Goal: Task Accomplishment & Management: Complete application form

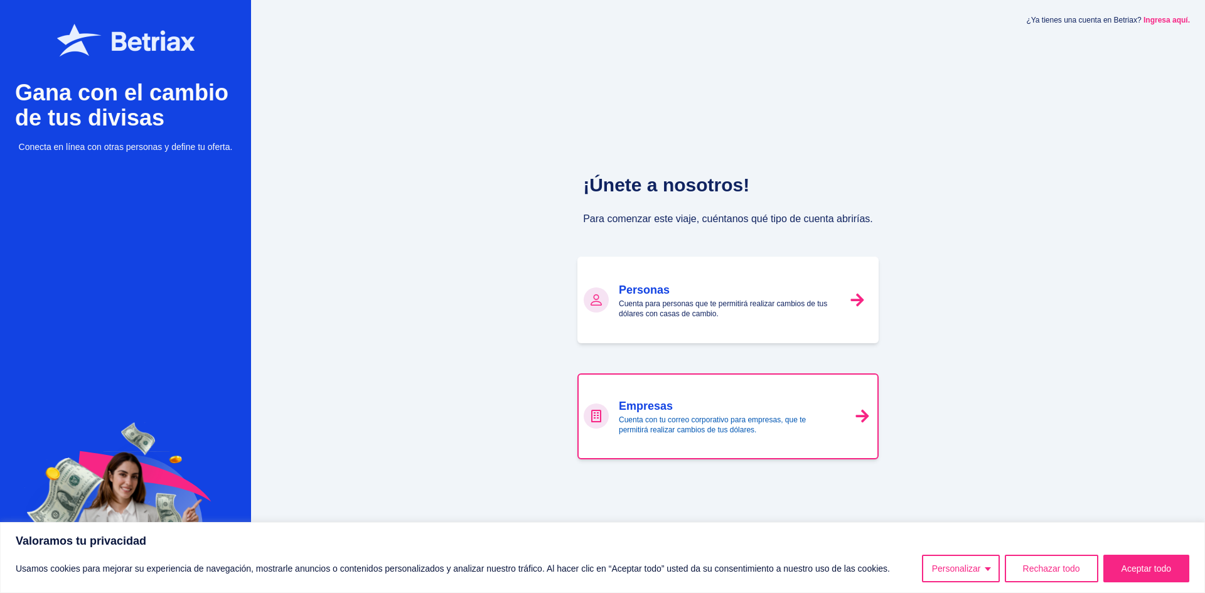
click at [655, 405] on h3 "Empresas" at bounding box center [728, 406] width 218 height 18
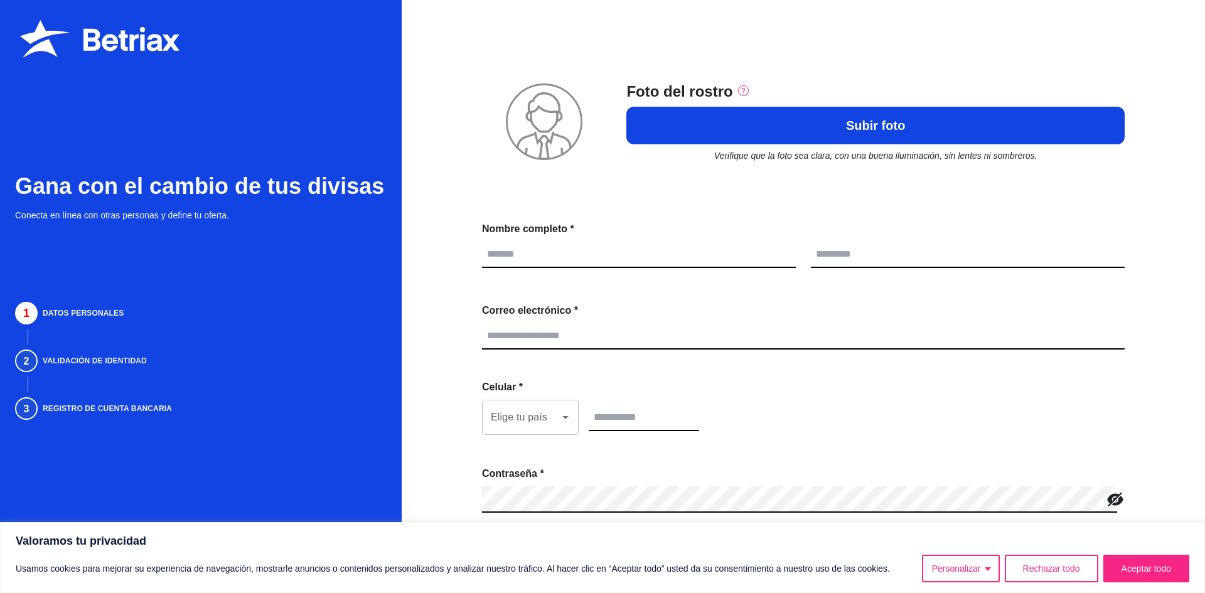
scroll to position [102, 0]
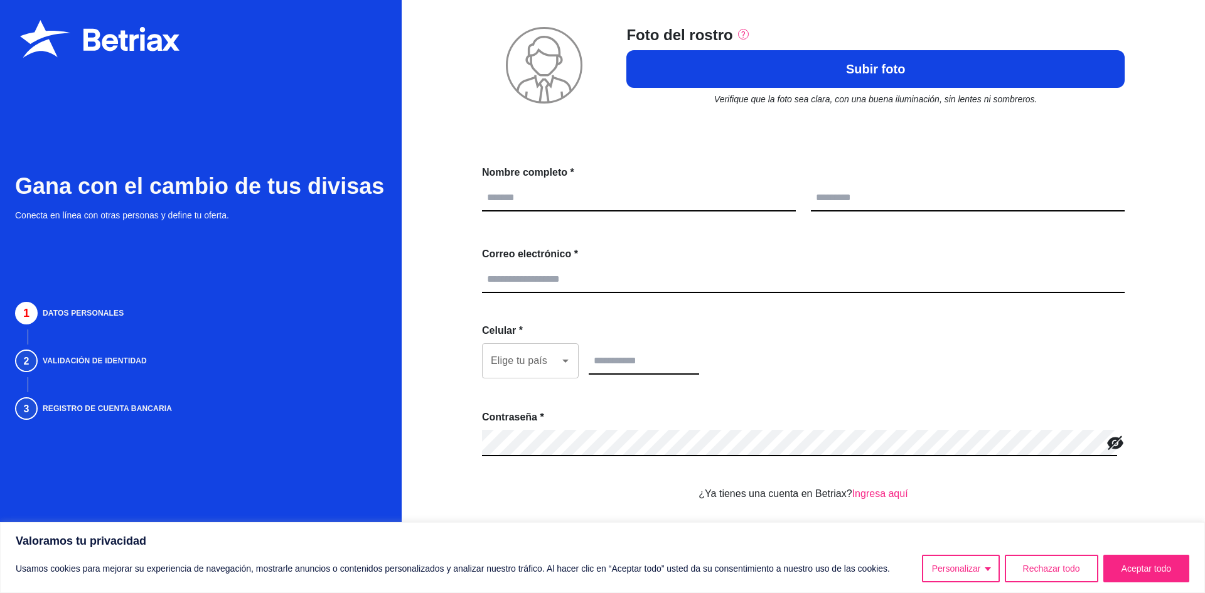
click at [712, 191] on input "text" at bounding box center [639, 198] width 314 height 26
click at [855, 208] on input "text" at bounding box center [968, 198] width 314 height 26
drag, startPoint x: 827, startPoint y: 276, endPoint x: 819, endPoint y: 287, distance: 13.9
click at [826, 277] on input "text" at bounding box center [803, 280] width 643 height 26
drag, startPoint x: 778, startPoint y: 360, endPoint x: 771, endPoint y: 399, distance: 39.5
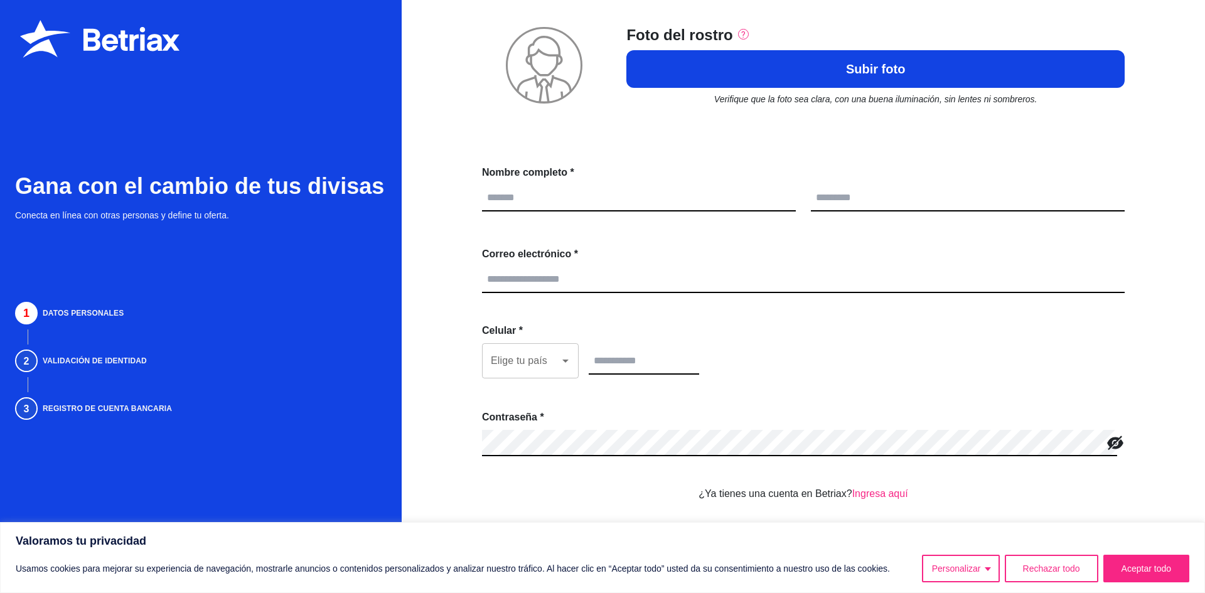
click at [778, 361] on div "Elige tu país Elige tu país" at bounding box center [803, 361] width 643 height 36
drag, startPoint x: 771, startPoint y: 399, endPoint x: 772, endPoint y: 414, distance: 15.7
click at [772, 412] on section "Regístrate en Betriax Foto del rostro Subir foto Verifique que la foto sea clar…" at bounding box center [803, 249] width 643 height 672
click at [772, 414] on div "Contraseña *" at bounding box center [803, 420] width 643 height 20
click at [1034, 574] on button "Rechazar todo" at bounding box center [1052, 569] width 94 height 28
